Goal: Information Seeking & Learning: Learn about a topic

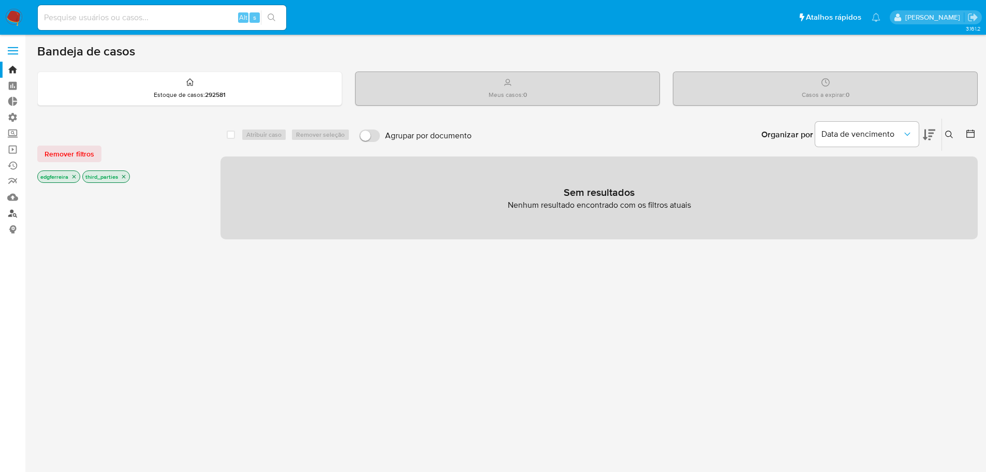
click at [12, 214] on link "Localizador de pessoas" at bounding box center [61, 213] width 123 height 16
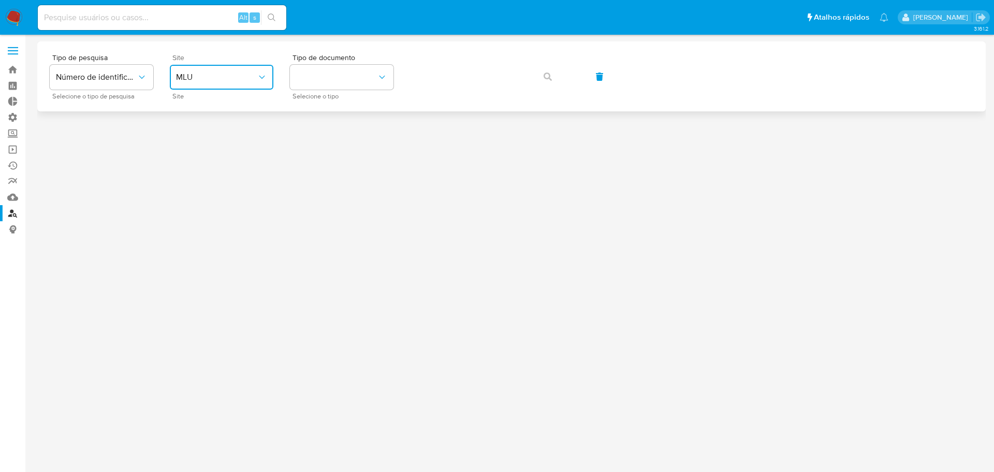
click at [199, 80] on span "MLU" at bounding box center [216, 77] width 81 height 10
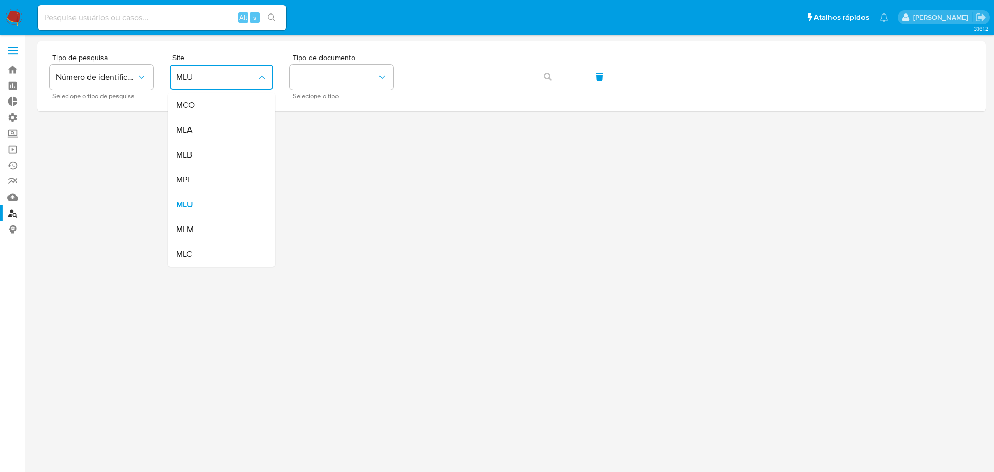
click at [211, 147] on div "MLB" at bounding box center [218, 154] width 85 height 25
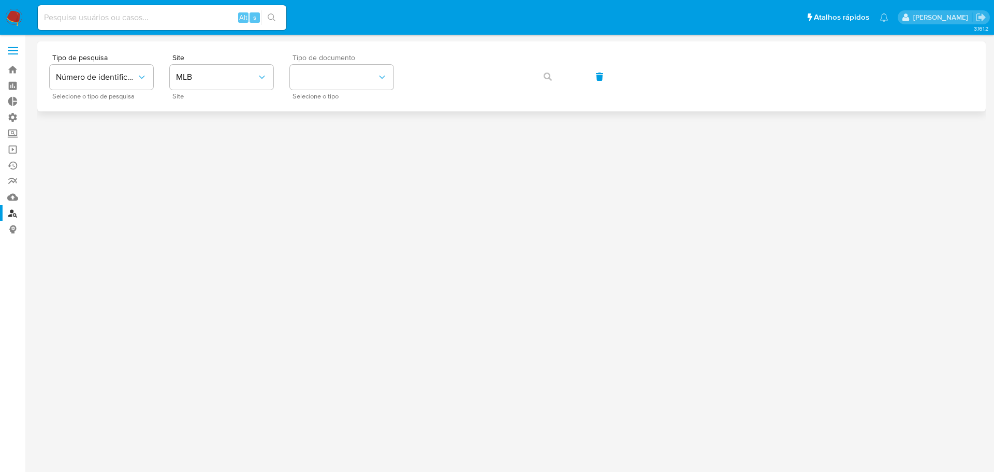
click at [358, 63] on div "Tipo de documento Selecione o tipo" at bounding box center [342, 76] width 104 height 45
click at [346, 76] on button "identificationType" at bounding box center [342, 77] width 104 height 25
click at [337, 107] on div "CNPJ CNPJ" at bounding box center [338, 110] width 85 height 35
click at [545, 80] on button "button" at bounding box center [547, 76] width 35 height 25
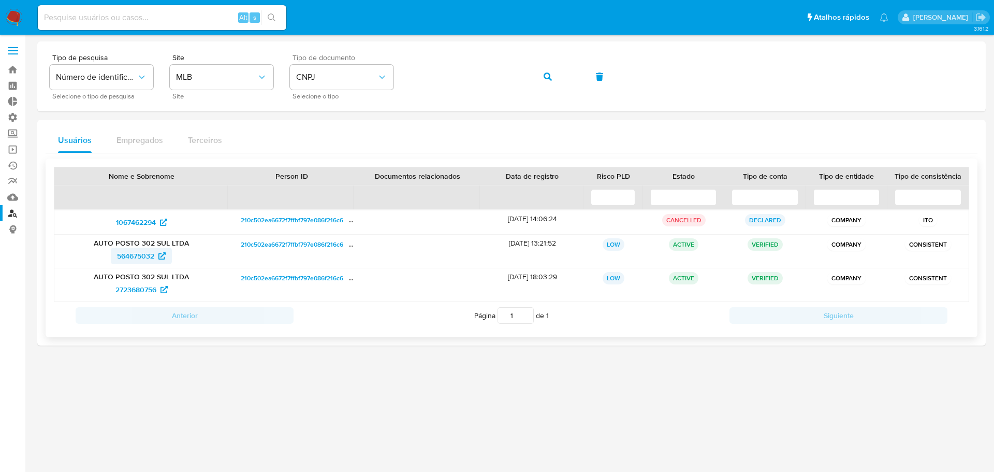
click at [134, 256] on span "564675032" at bounding box center [135, 255] width 37 height 17
click at [129, 291] on span "2723680756" at bounding box center [135, 289] width 41 height 17
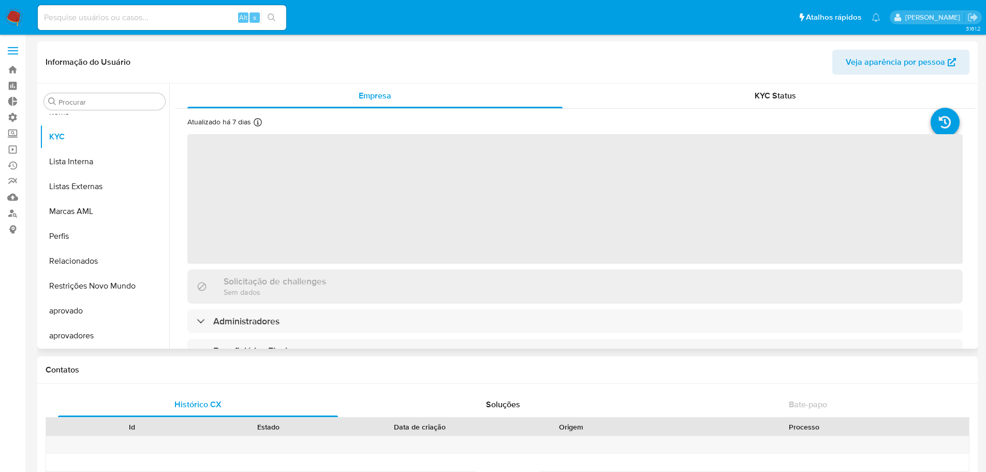
scroll to position [537, 0]
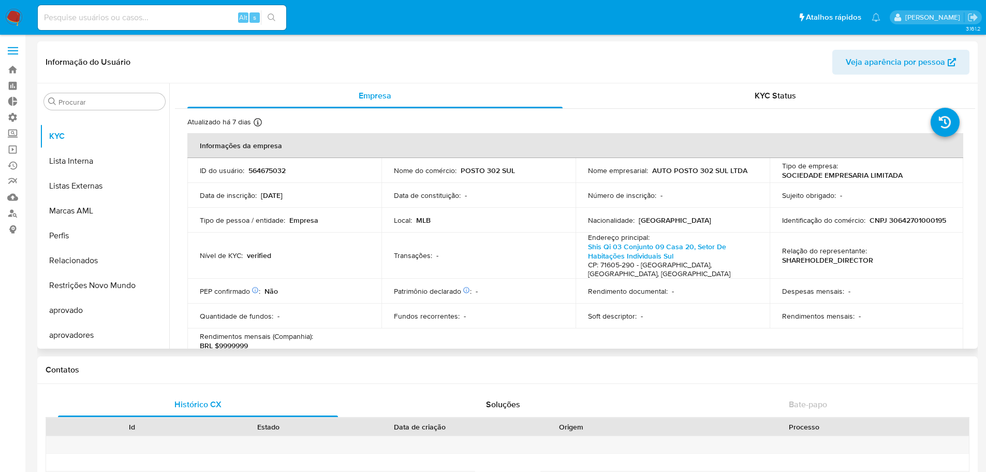
select select "10"
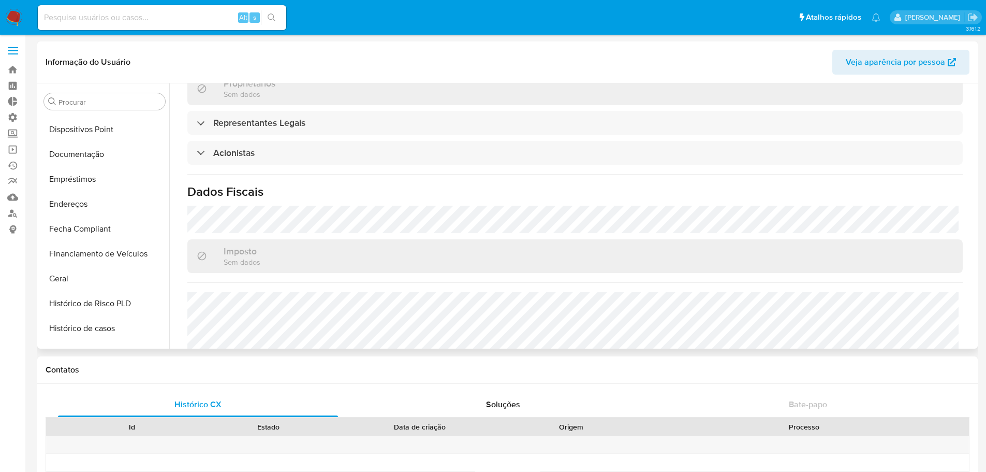
scroll to position [174, 0]
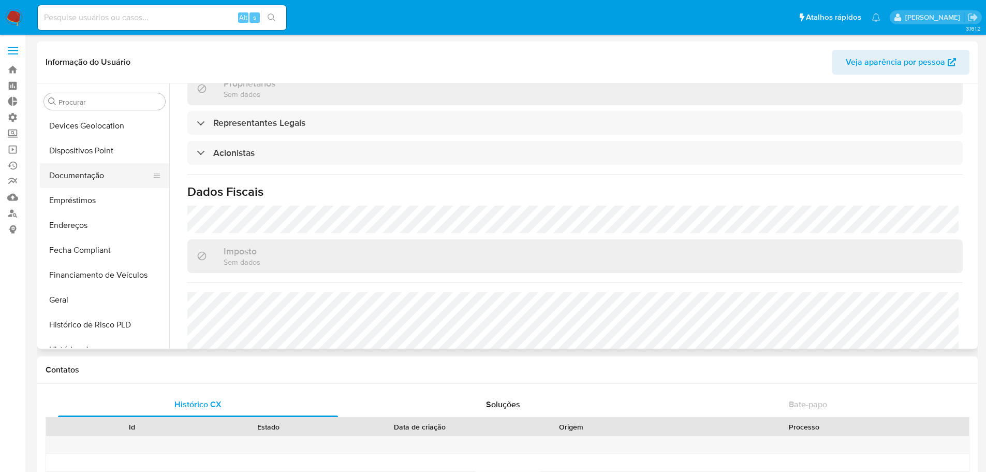
click at [79, 170] on button "Documentação" at bounding box center [100, 175] width 121 height 25
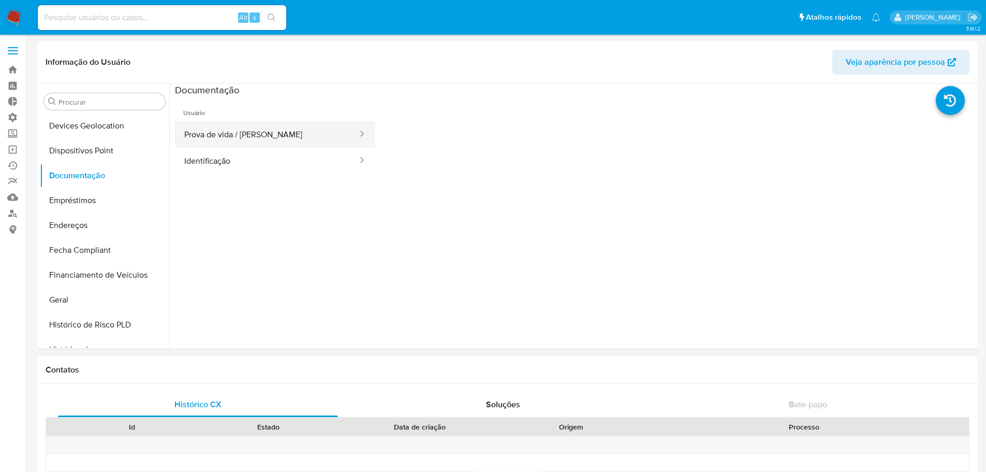
click at [266, 143] on button "Prova de vida / [PERSON_NAME]" at bounding box center [267, 134] width 184 height 26
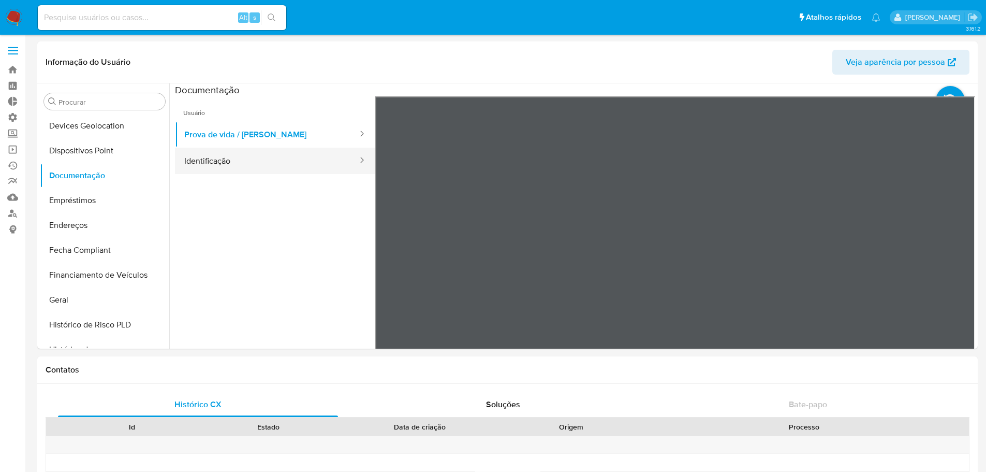
click at [216, 156] on button "Identificação" at bounding box center [267, 161] width 184 height 26
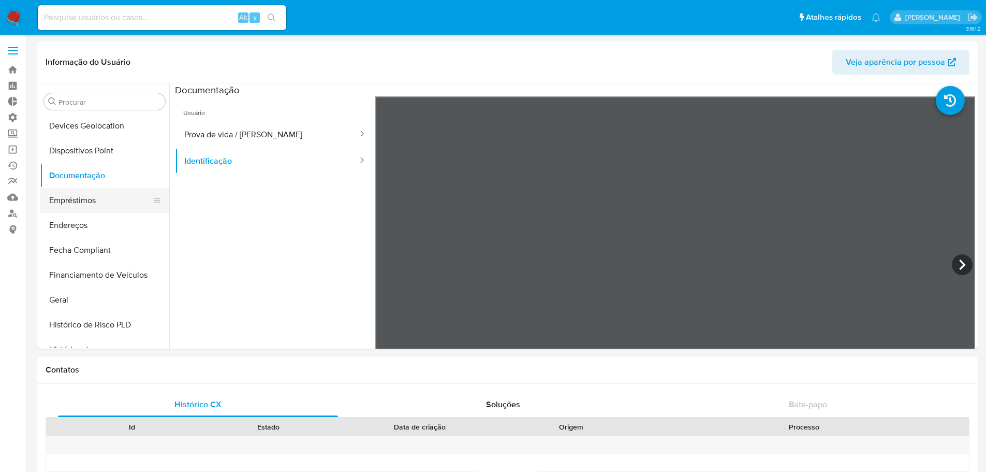
click at [81, 199] on button "Empréstimos" at bounding box center [100, 200] width 121 height 25
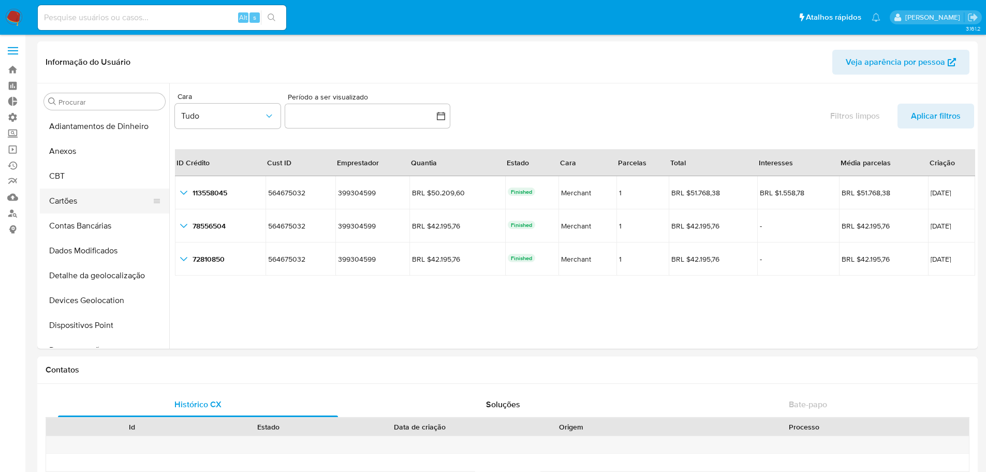
click at [67, 200] on button "Cartões" at bounding box center [100, 200] width 121 height 25
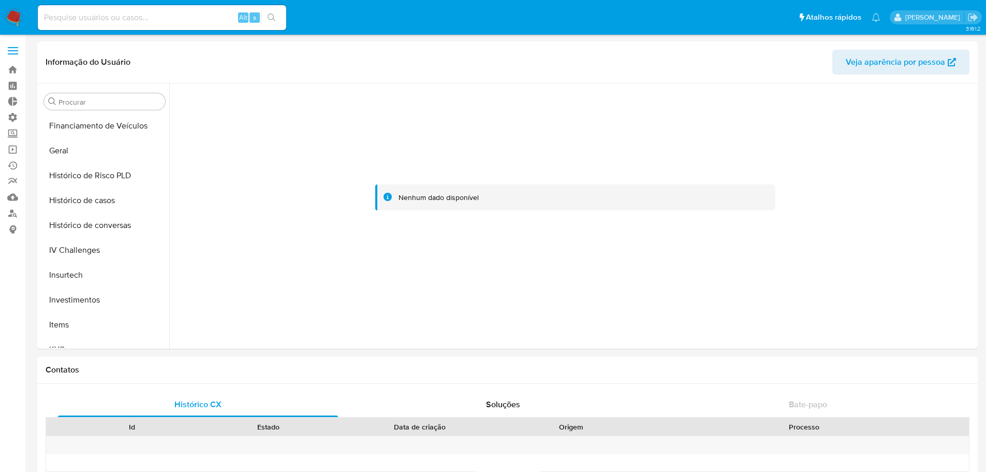
scroll to position [362, 0]
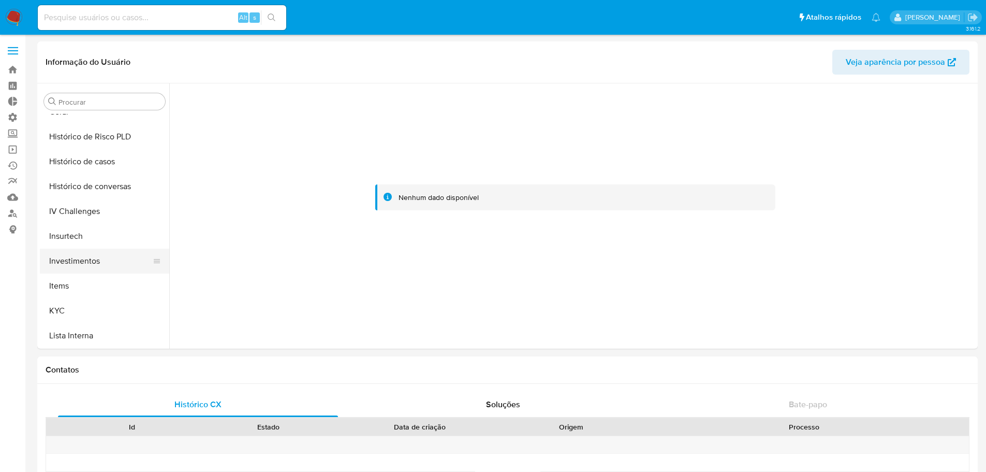
click at [79, 261] on button "Investimentos" at bounding box center [100, 261] width 121 height 25
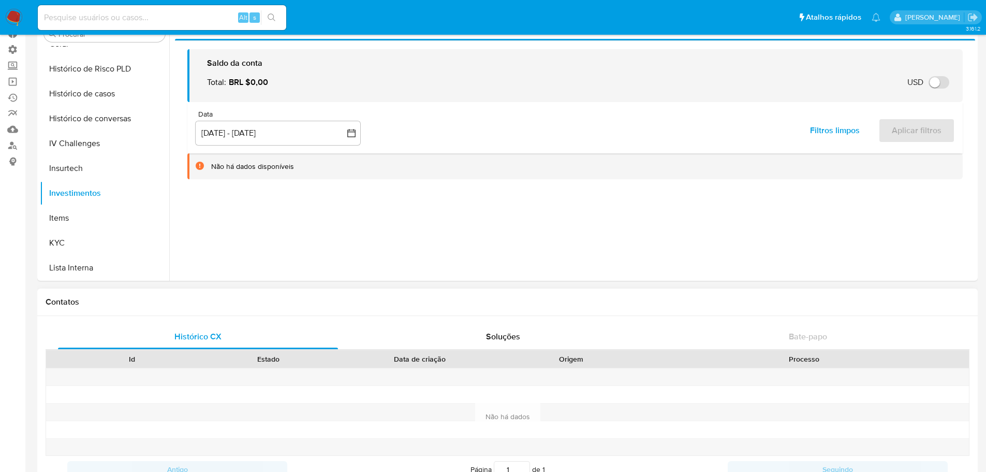
scroll to position [0, 0]
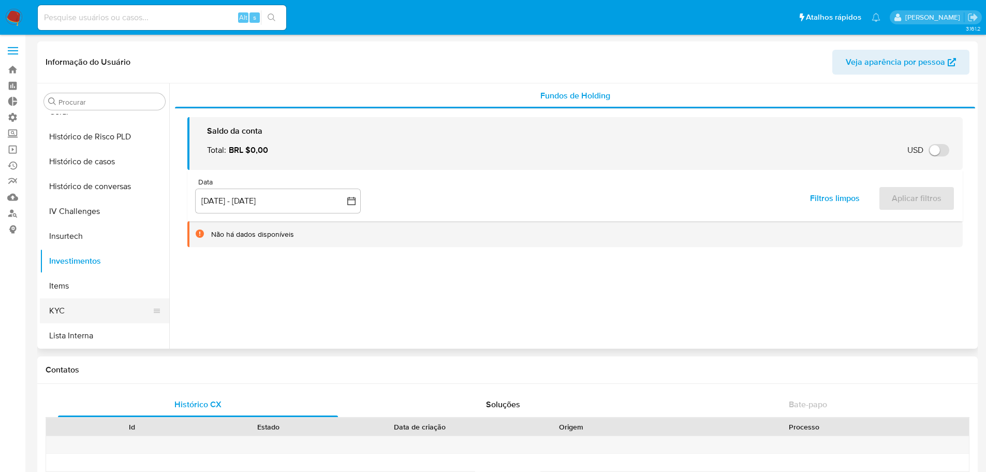
click at [70, 308] on button "KYC" at bounding box center [100, 310] width 121 height 25
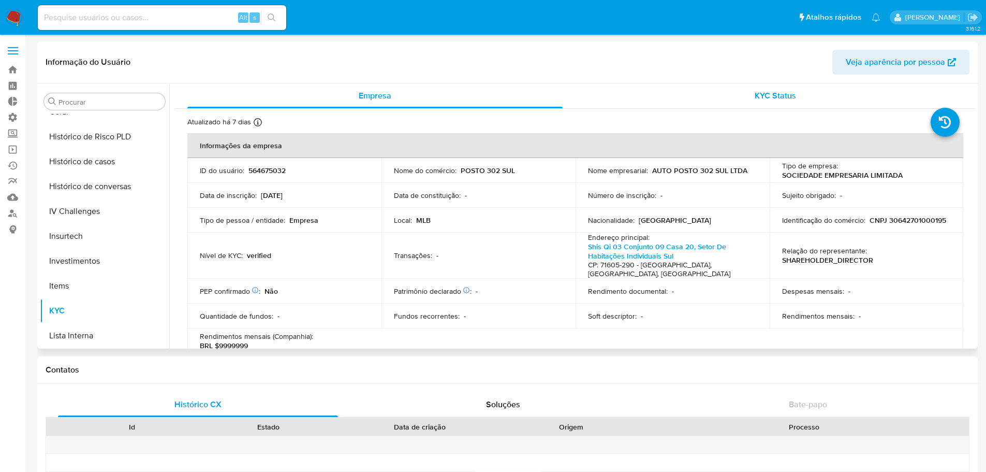
click at [765, 94] on span "KYC Status" at bounding box center [775, 96] width 41 height 12
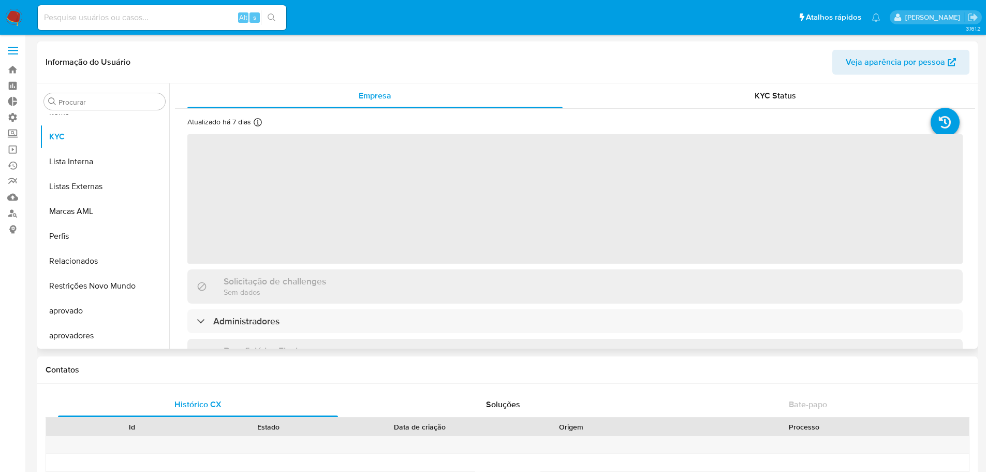
scroll to position [537, 0]
select select "10"
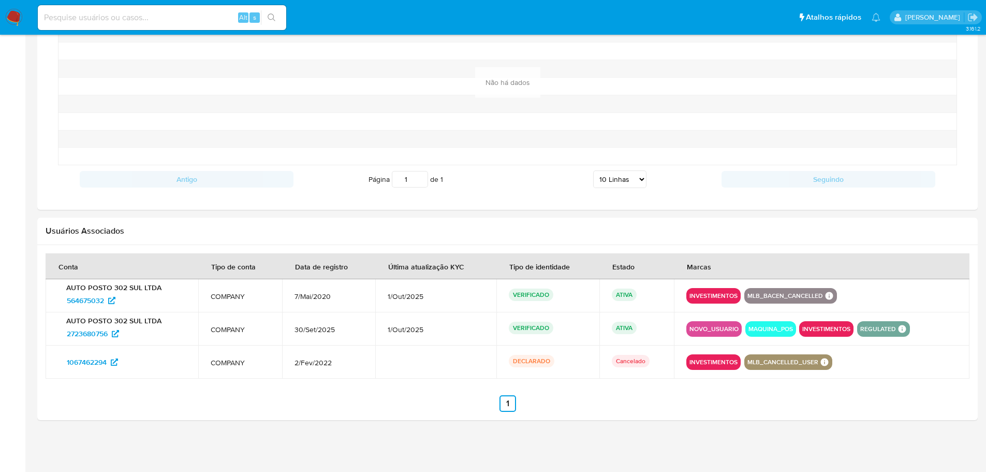
scroll to position [844, 0]
